Goal: Information Seeking & Learning: Learn about a topic

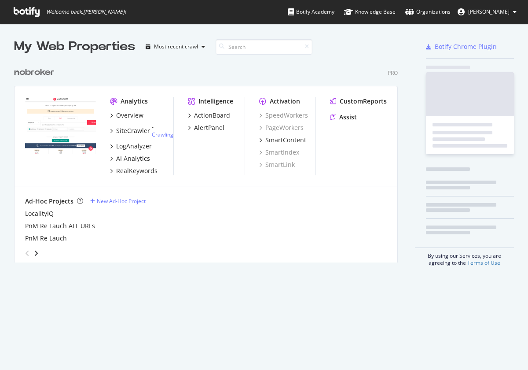
scroll to position [370, 528]
